Goal: Information Seeking & Learning: Learn about a topic

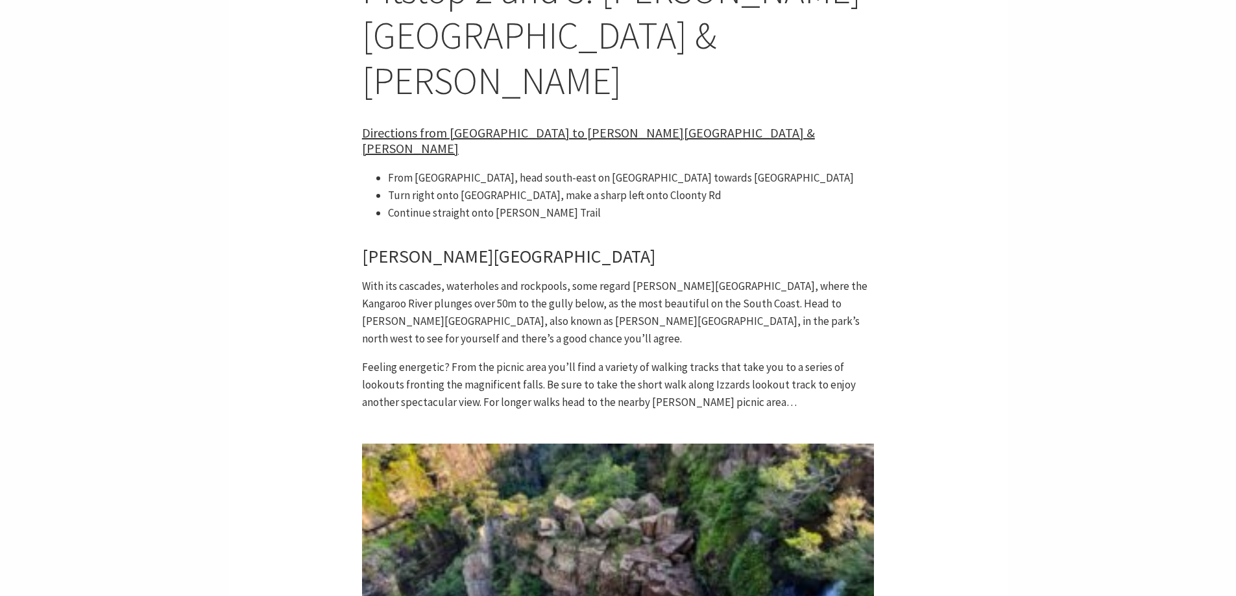
scroll to position [3050, 0]
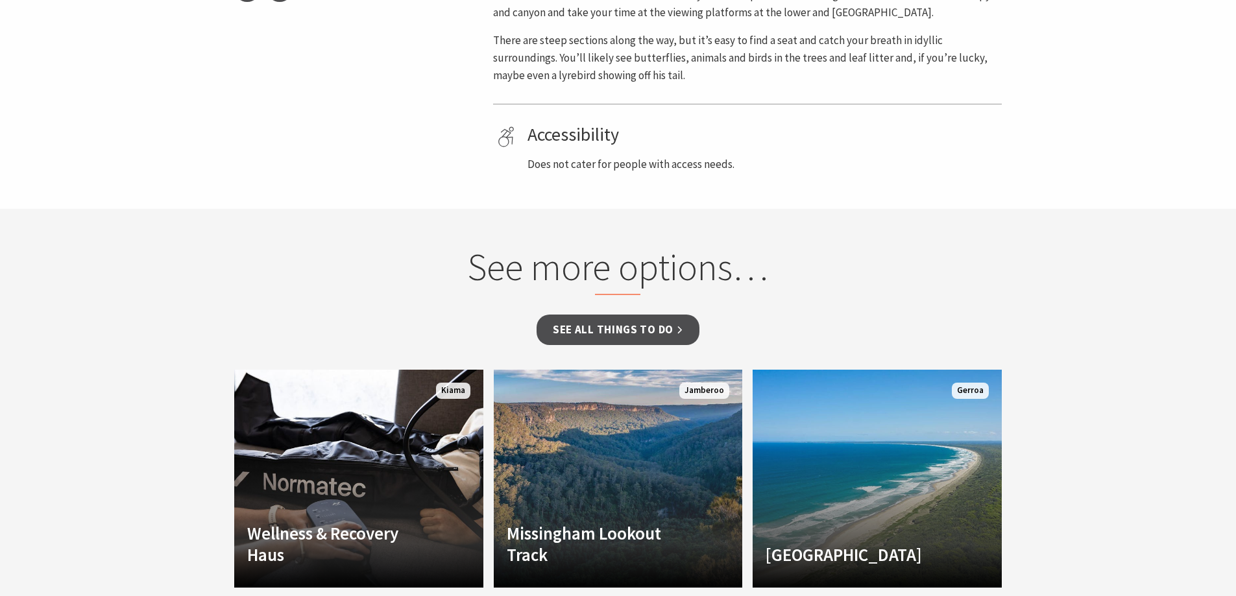
scroll to position [714, 0]
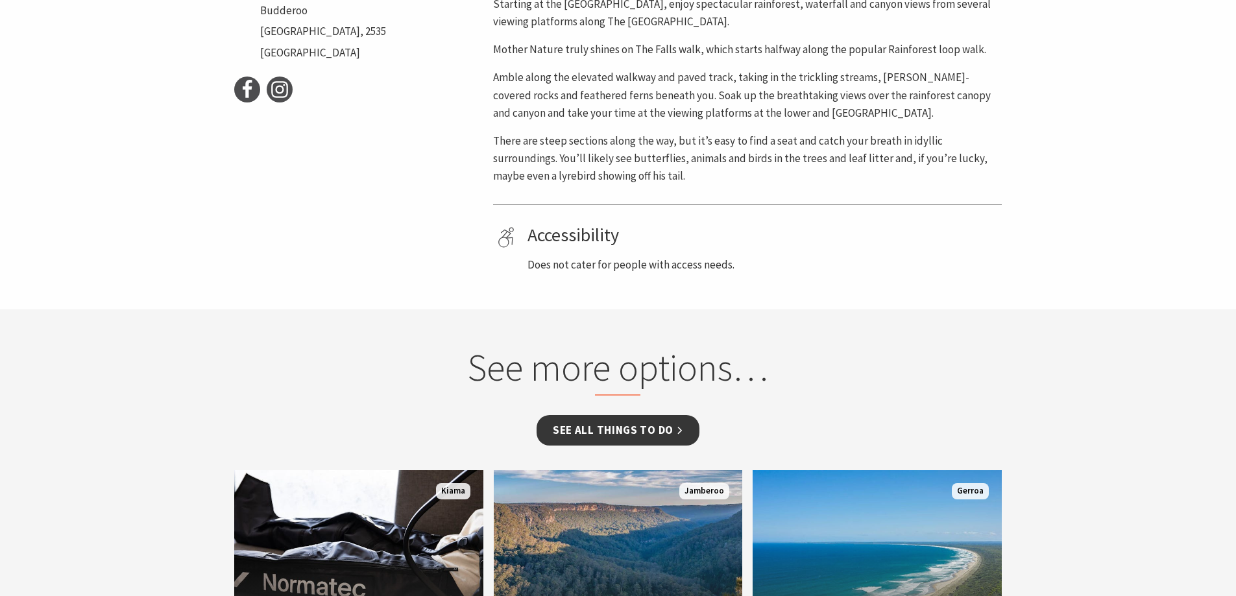
click at [651, 415] on link "See all Things To Do" at bounding box center [618, 430] width 163 height 31
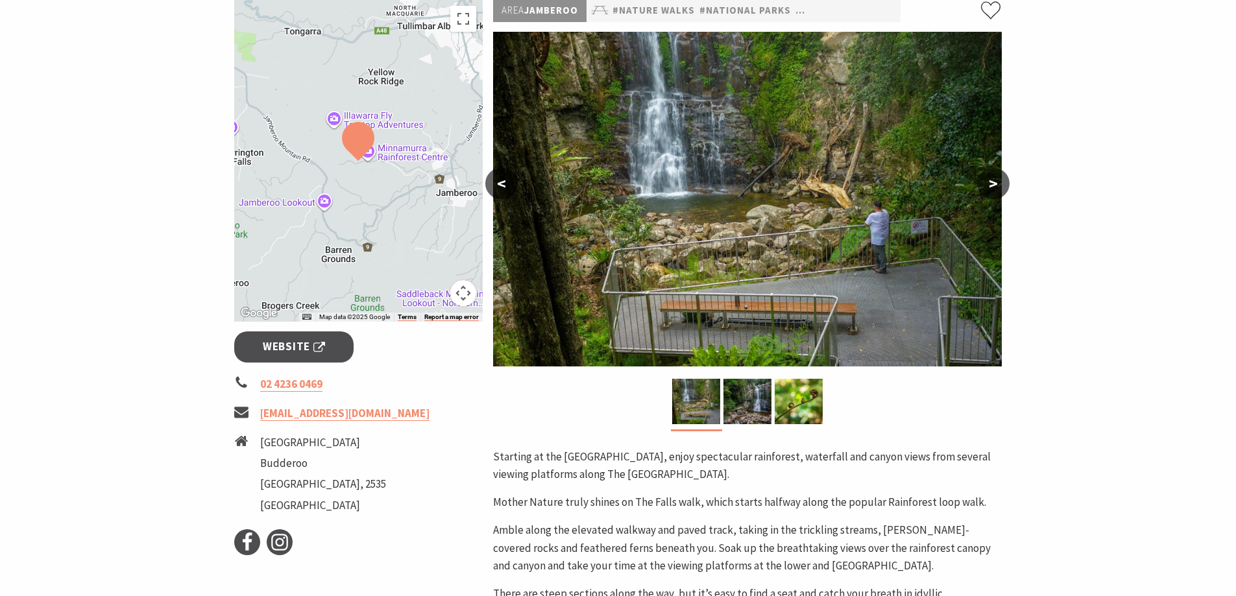
scroll to position [260, 0]
click at [342, 136] on div at bounding box center [358, 161] width 249 height 323
click at [995, 169] on button ">" at bounding box center [993, 184] width 32 height 31
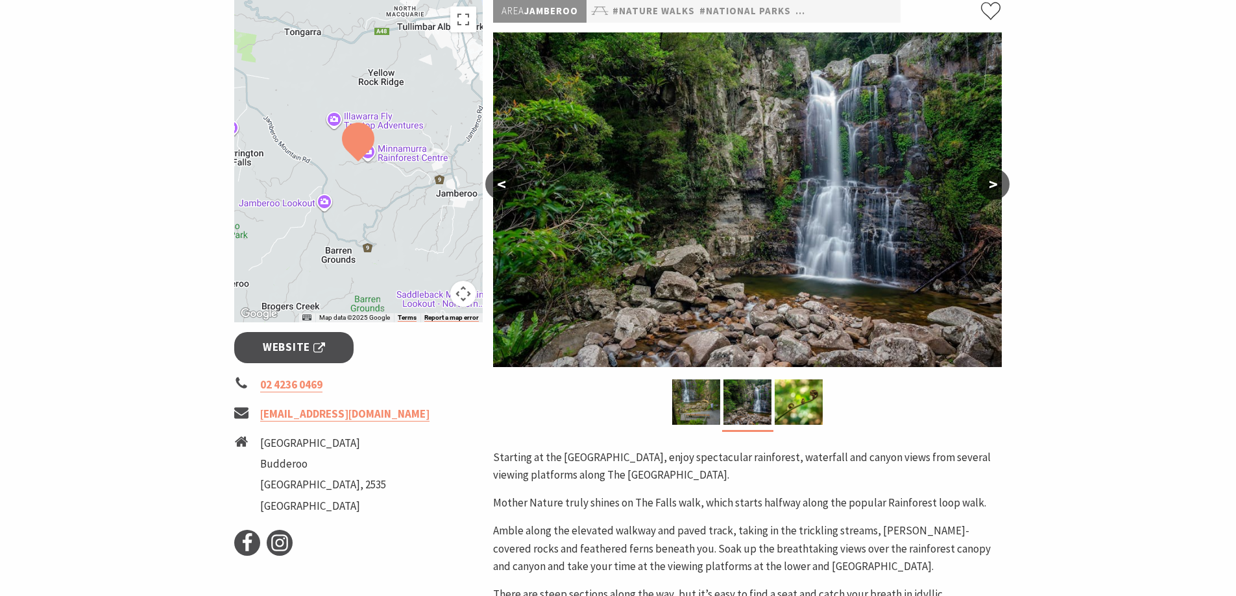
click at [995, 169] on button ">" at bounding box center [993, 184] width 32 height 31
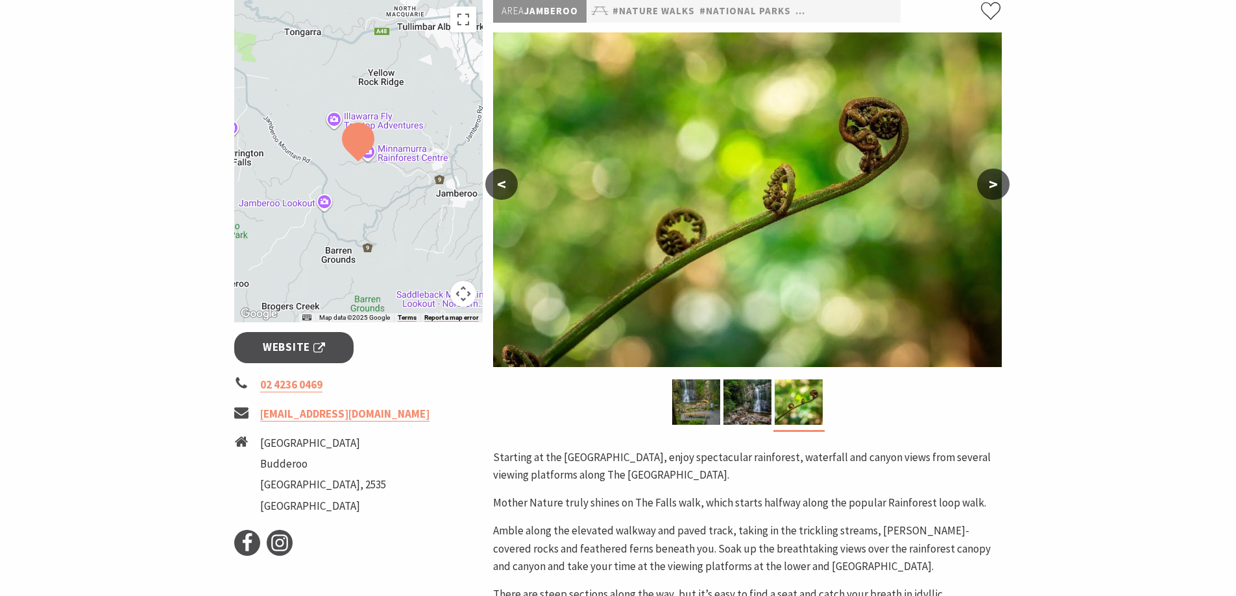
click at [995, 169] on button ">" at bounding box center [993, 184] width 32 height 31
click at [984, 169] on button ">" at bounding box center [993, 184] width 32 height 31
click at [996, 169] on button ">" at bounding box center [993, 184] width 32 height 31
click at [506, 169] on button "<" at bounding box center [501, 184] width 32 height 31
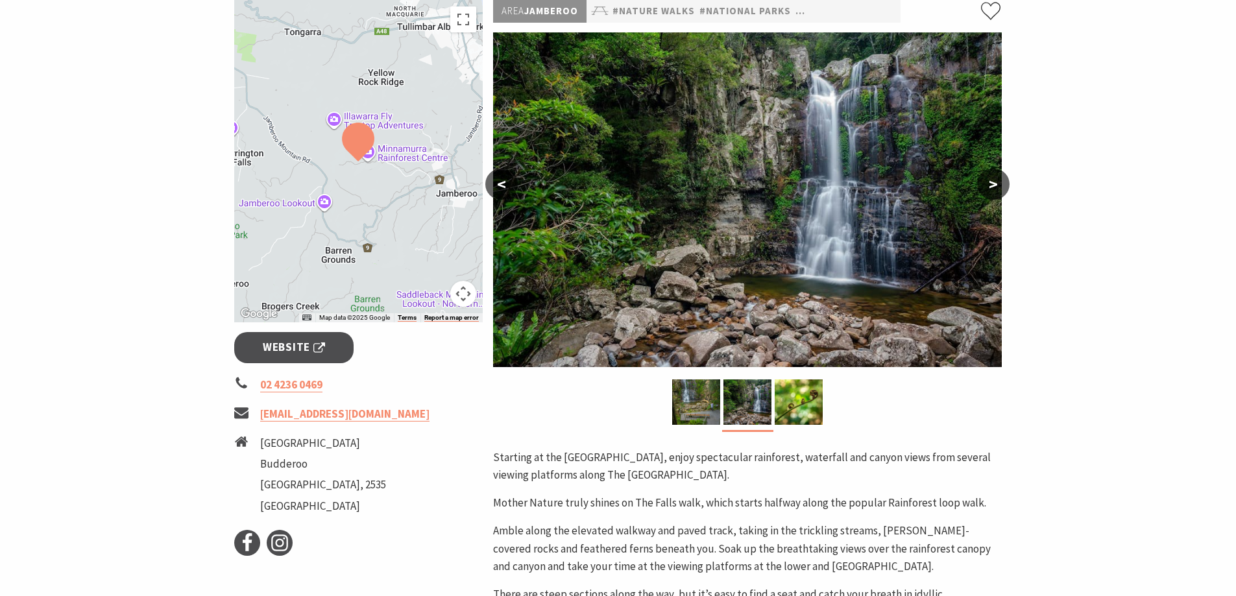
click at [506, 169] on button "<" at bounding box center [501, 184] width 32 height 31
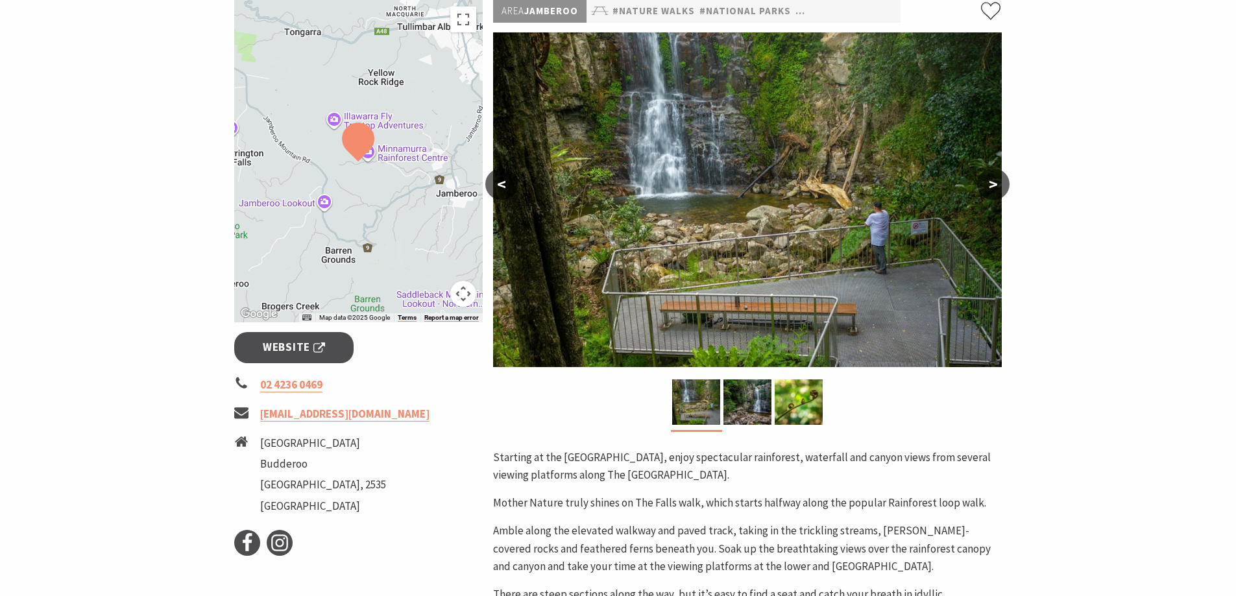
click at [506, 169] on button "<" at bounding box center [501, 184] width 32 height 31
click at [346, 143] on div at bounding box center [358, 161] width 249 height 323
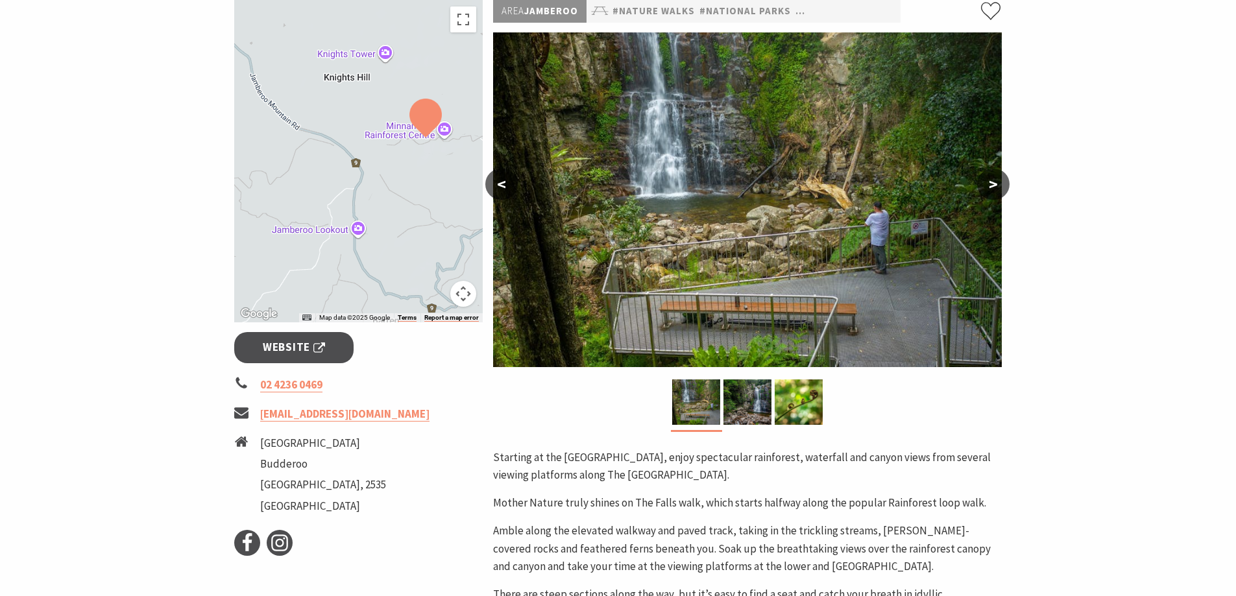
drag, startPoint x: 349, startPoint y: 140, endPoint x: 411, endPoint y: 148, distance: 62.1
click at [411, 148] on div at bounding box center [358, 161] width 249 height 323
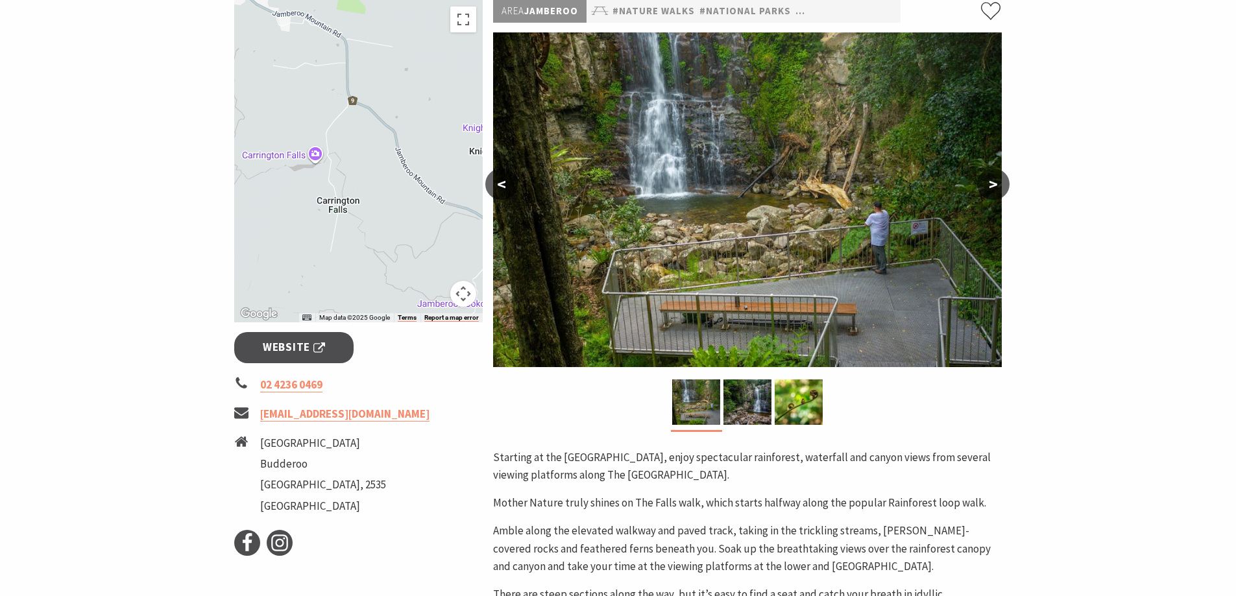
drag, startPoint x: 315, startPoint y: 90, endPoint x: 461, endPoint y: 165, distance: 164.9
click at [461, 165] on div at bounding box center [358, 161] width 249 height 323
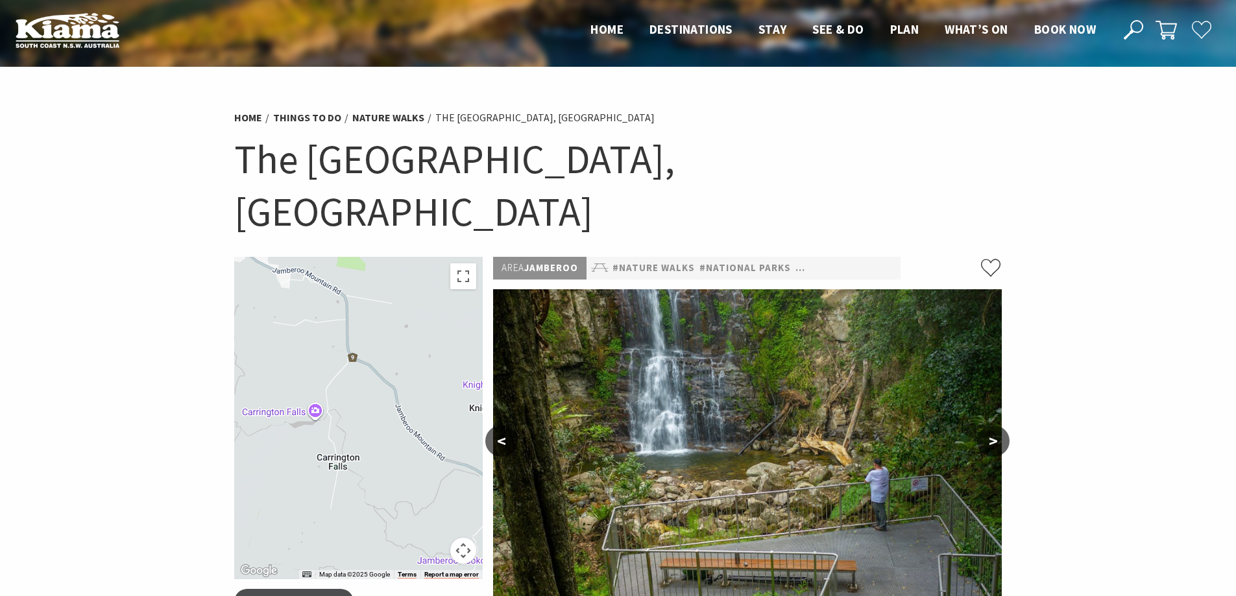
scroll to position [0, 0]
